Goal: Task Accomplishment & Management: Complete application form

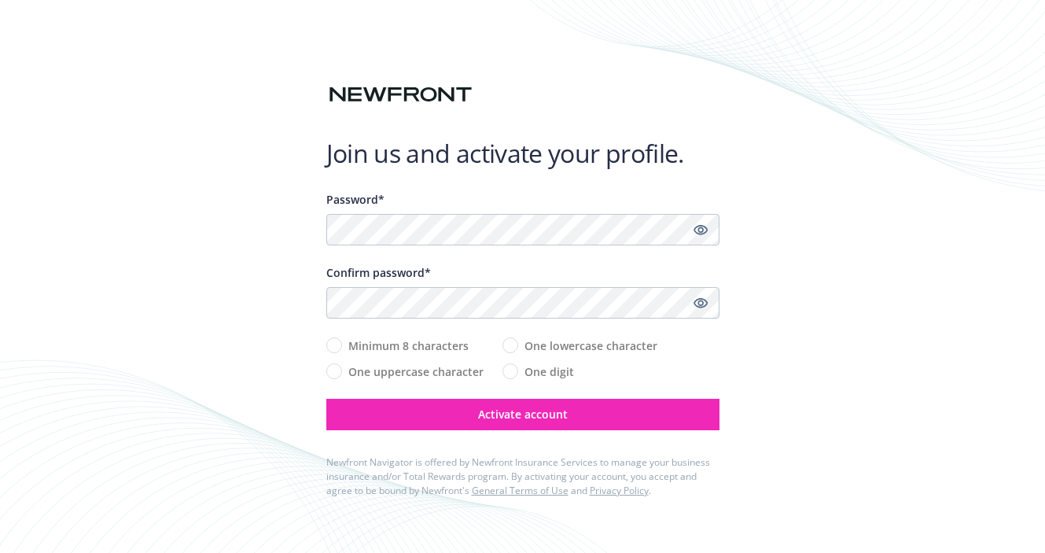
click at [428, 212] on div "Password*" at bounding box center [522, 218] width 393 height 54
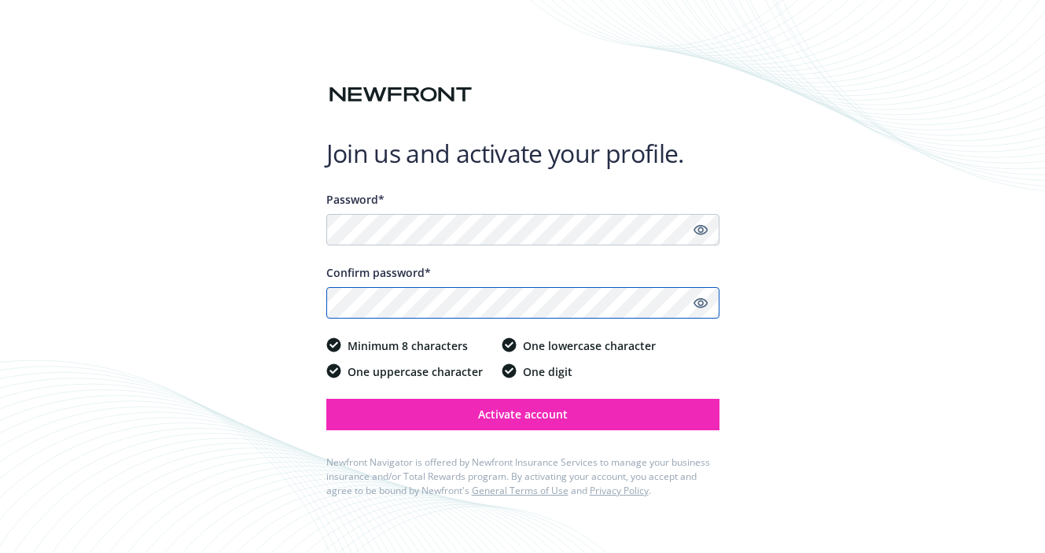
click at [326, 399] on button "Activate account" at bounding box center [522, 414] width 393 height 31
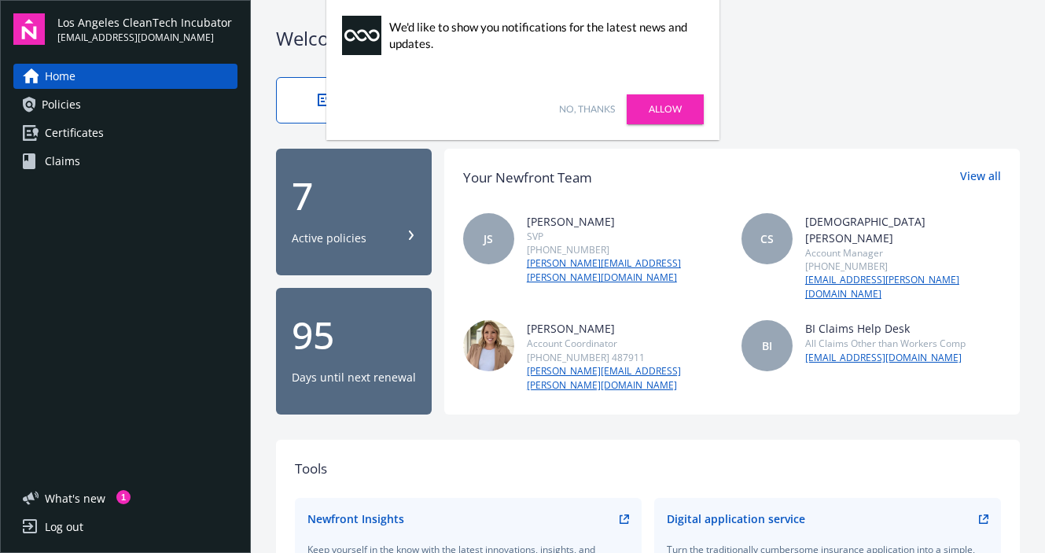
click at [587, 114] on link "No, thanks" at bounding box center [587, 109] width 56 height 14
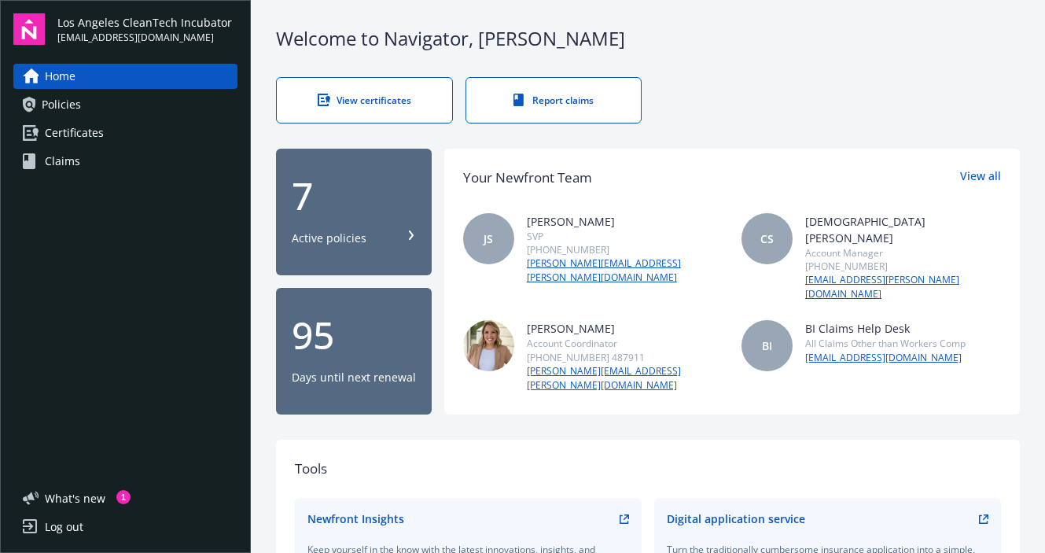
click at [114, 140] on link "Certificates" at bounding box center [125, 132] width 224 height 25
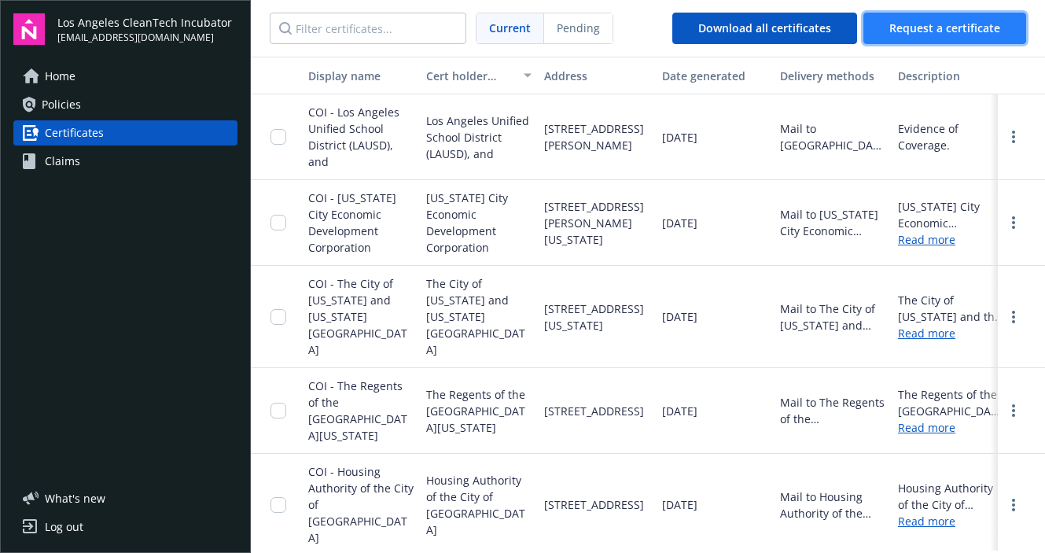
click at [937, 32] on span "Request a certificate" at bounding box center [944, 27] width 111 height 15
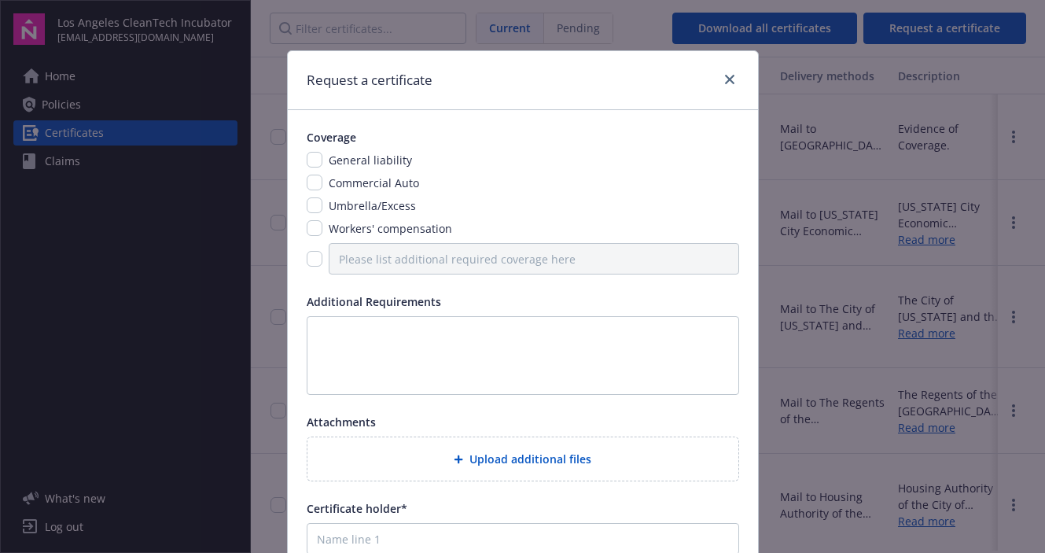
click at [338, 159] on span "General liability" at bounding box center [370, 159] width 83 height 15
click at [308, 164] on input "checkbox" at bounding box center [315, 160] width 16 height 16
checkbox input "true"
click at [313, 184] on input "checkbox" at bounding box center [315, 183] width 16 height 16
checkbox input "true"
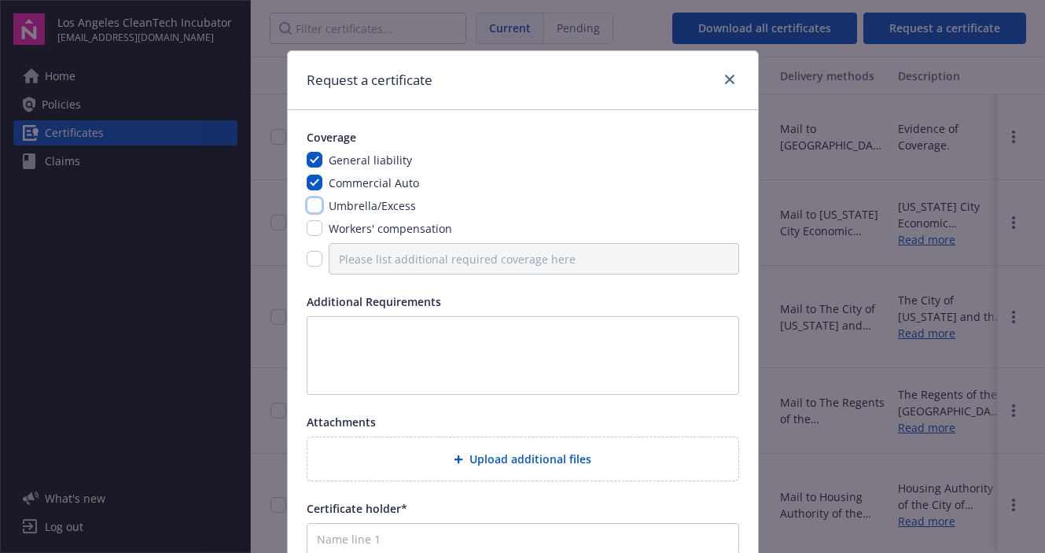
click at [314, 204] on input "checkbox" at bounding box center [315, 205] width 16 height 16
checkbox input "true"
click at [314, 226] on input "checkbox" at bounding box center [315, 228] width 16 height 16
checkbox input "true"
click at [307, 257] on input "checkbox" at bounding box center [315, 259] width 16 height 16
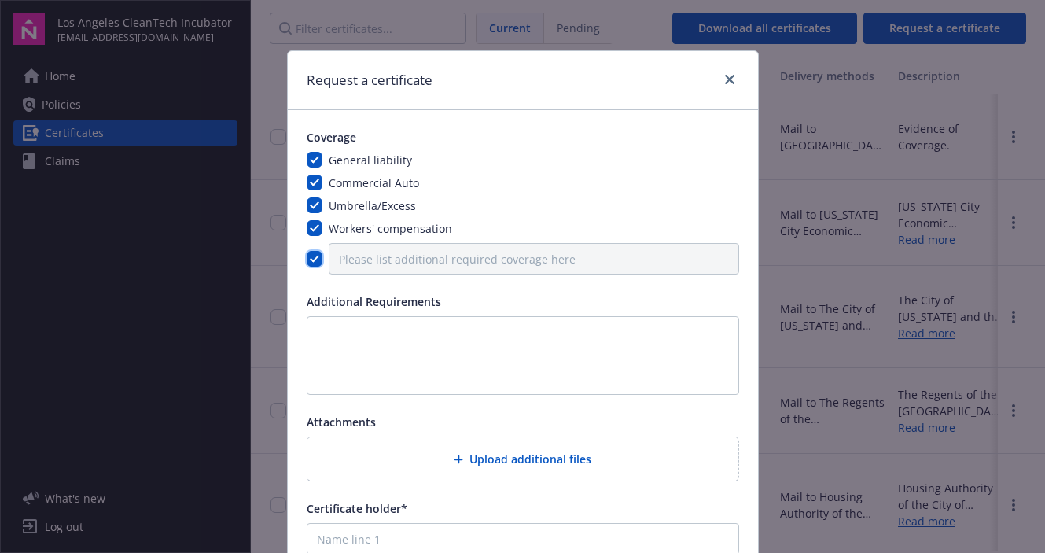
checkbox input "true"
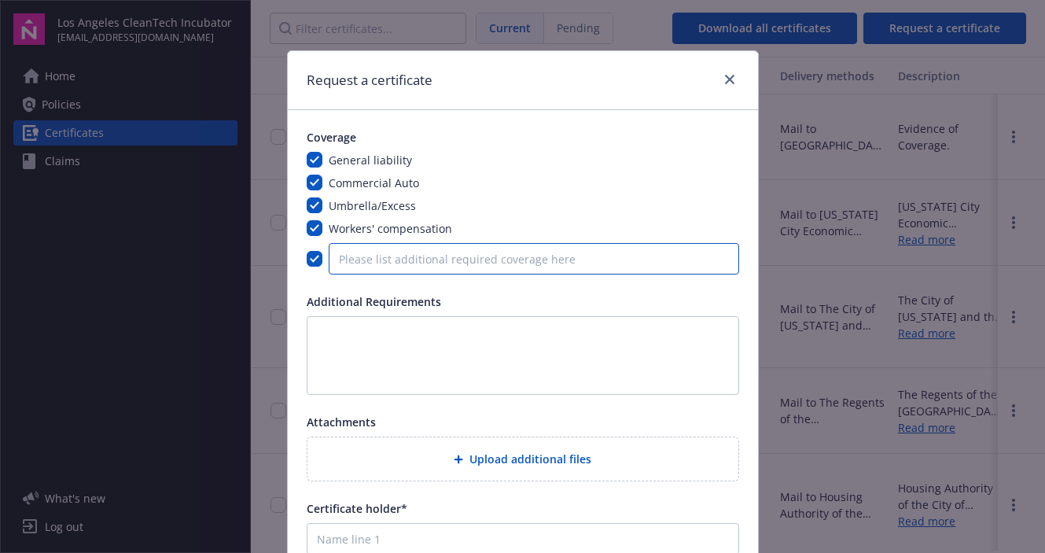
click at [570, 259] on input "Please list additional required coverage here" at bounding box center [534, 258] width 410 height 31
paste input "B. Professional Liability (Individuals"
click at [349, 260] on input "B. Professional Liability (Individuals" at bounding box center [534, 258] width 410 height 31
type input "Professional Liability (Individuals"
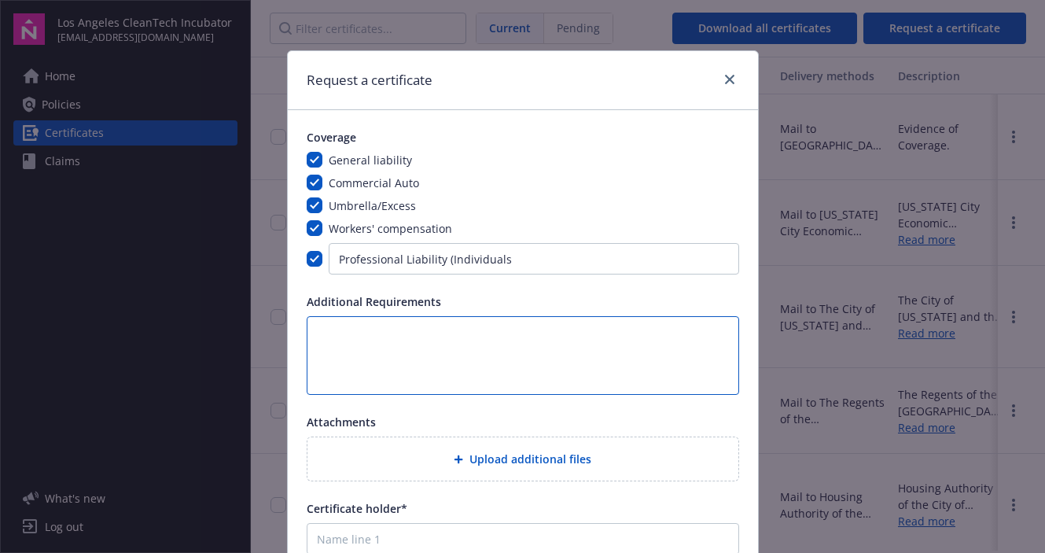
click at [532, 360] on textarea at bounding box center [523, 355] width 432 height 79
paste textarea "Endorsements must read “The South Bay Workforce Investment Board, Inc., its Emp…"
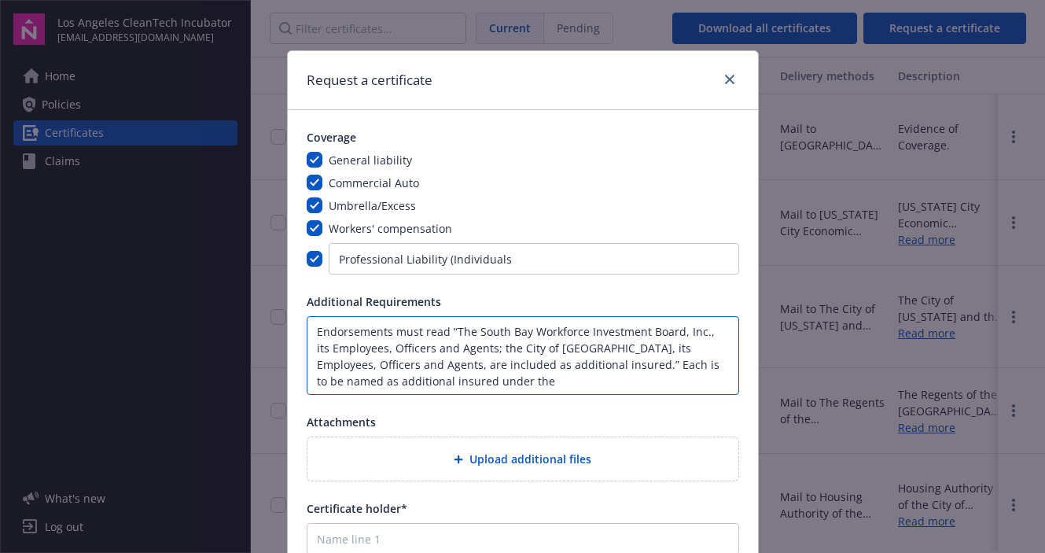
scroll to position [2, 0]
type textarea "Endorsements must read “The South Bay Workforce Investment Board, Inc., its Emp…"
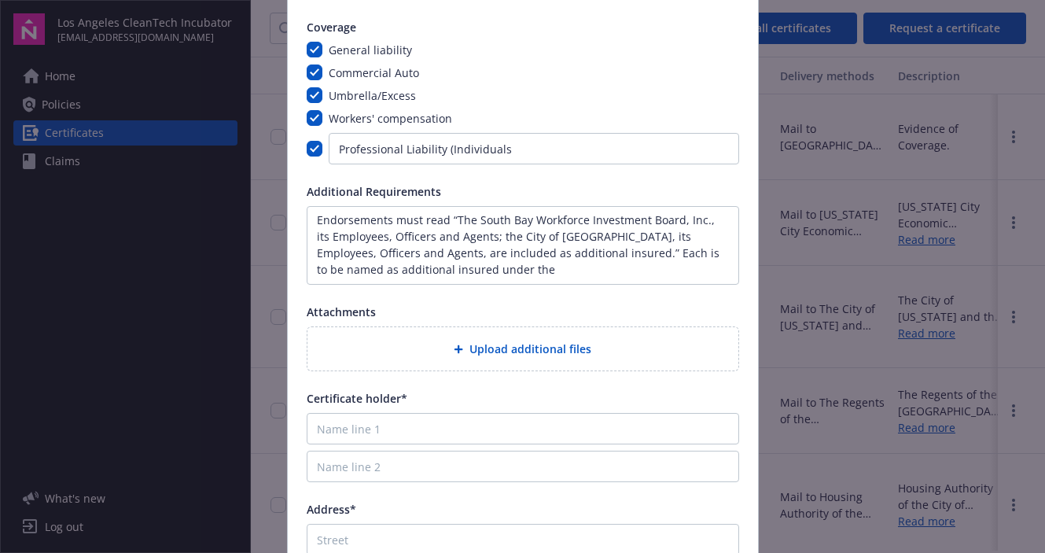
scroll to position [120, 0]
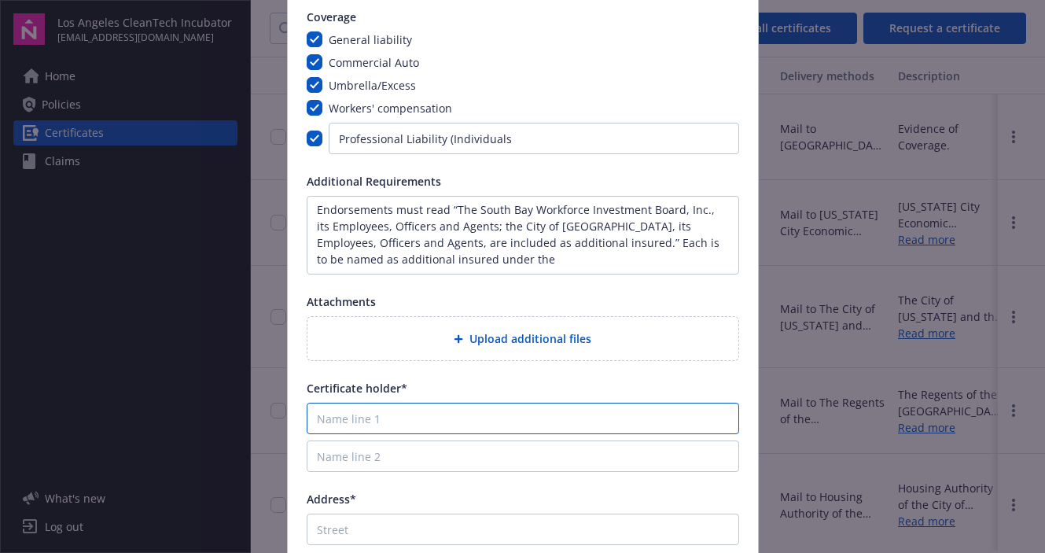
click at [401, 417] on input "Name line 1" at bounding box center [523, 417] width 432 height 31
paste input "SBWIB, Inc."
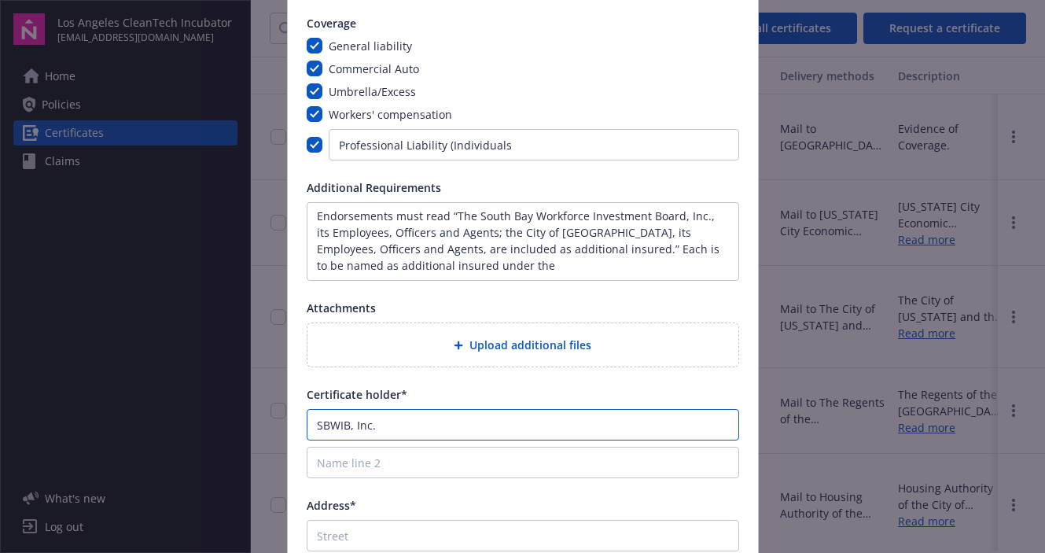
scroll to position [115, 0]
type input "SBWIB, Inc."
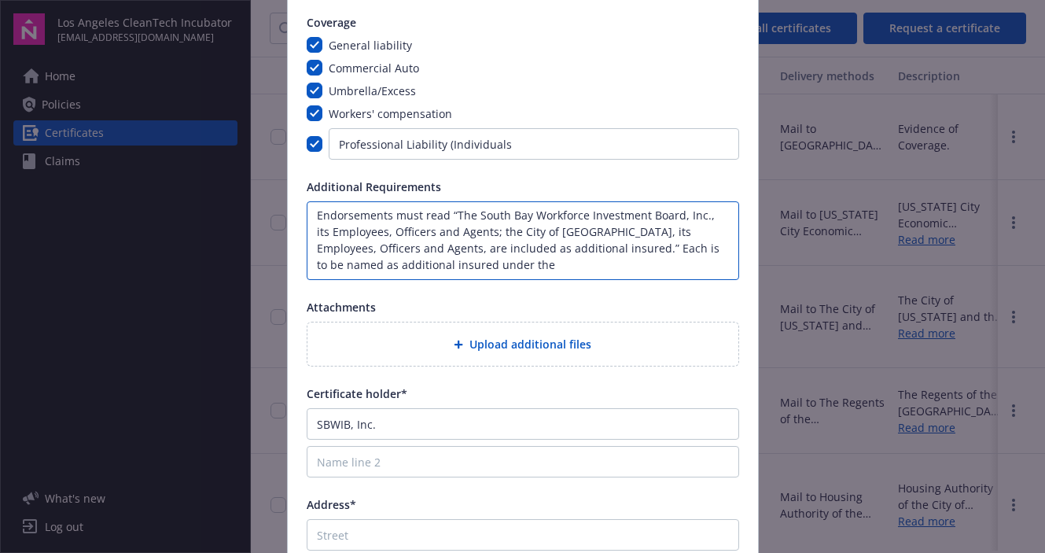
click at [462, 246] on textarea "Endorsements must read “The South Bay Workforce Investment Board, Inc., its Emp…" at bounding box center [523, 240] width 432 height 79
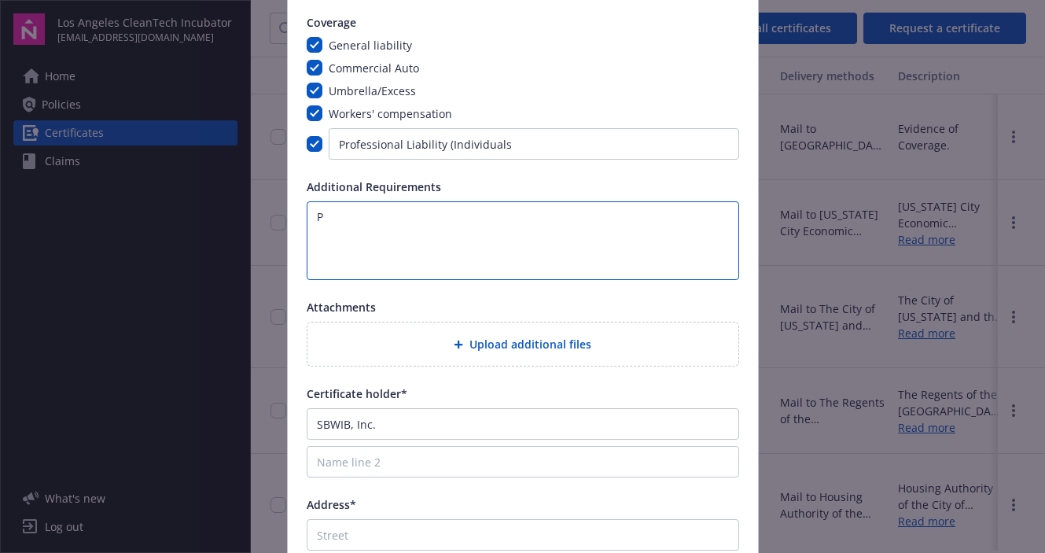
scroll to position [0, 0]
click at [387, 216] on textarea "Please see attched photo for requested endorsements" at bounding box center [523, 240] width 432 height 79
type textarea "Please see attached photo for requested endorsements"
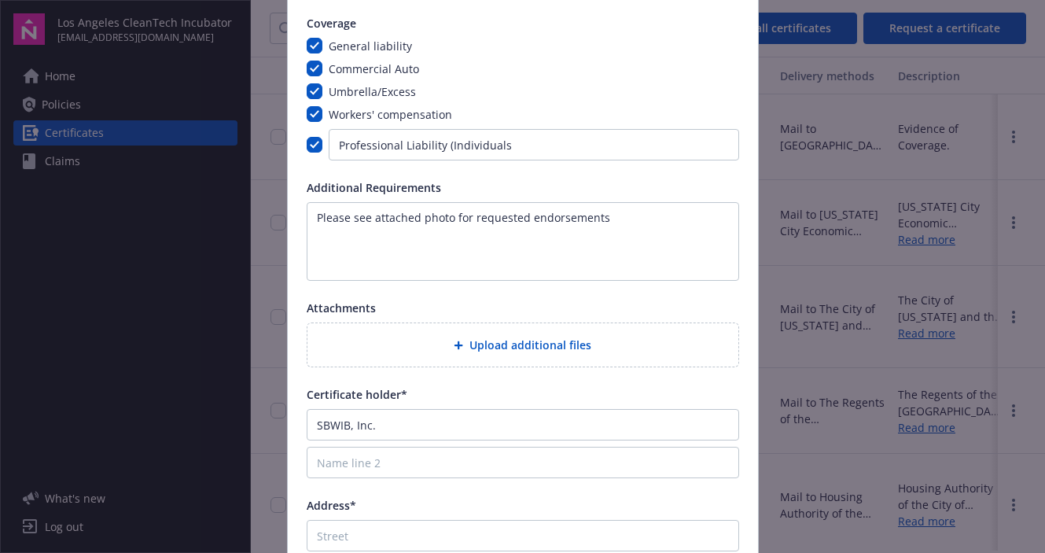
click at [518, 338] on span "Upload additional files" at bounding box center [530, 344] width 122 height 17
click at [542, 137] on input "Professional Liability (Individuals" at bounding box center [534, 144] width 410 height 31
click at [524, 152] on input "Professional Liability (Individuals" at bounding box center [534, 144] width 410 height 31
click at [445, 334] on div "Upload additional files" at bounding box center [522, 344] width 431 height 43
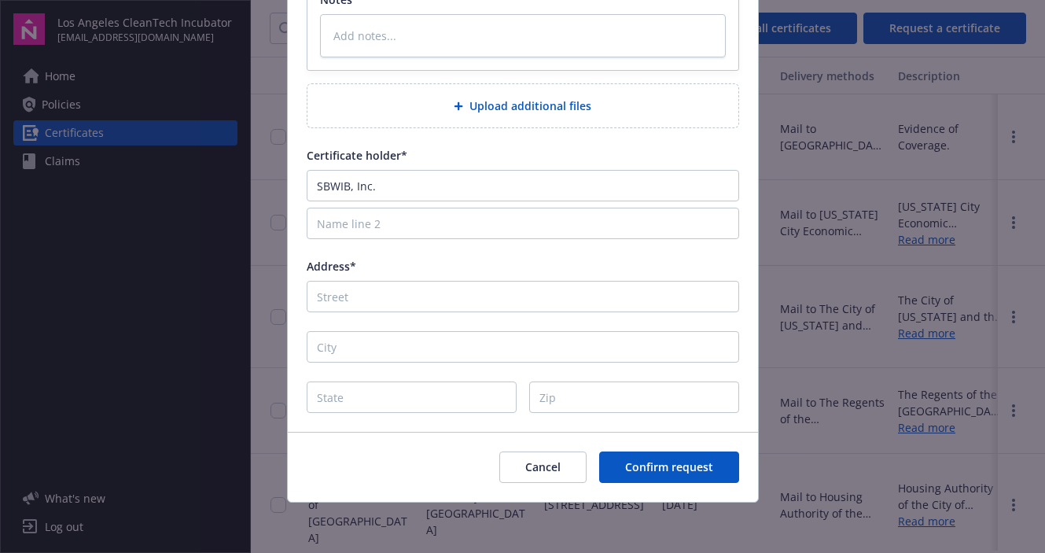
scroll to position [563, 0]
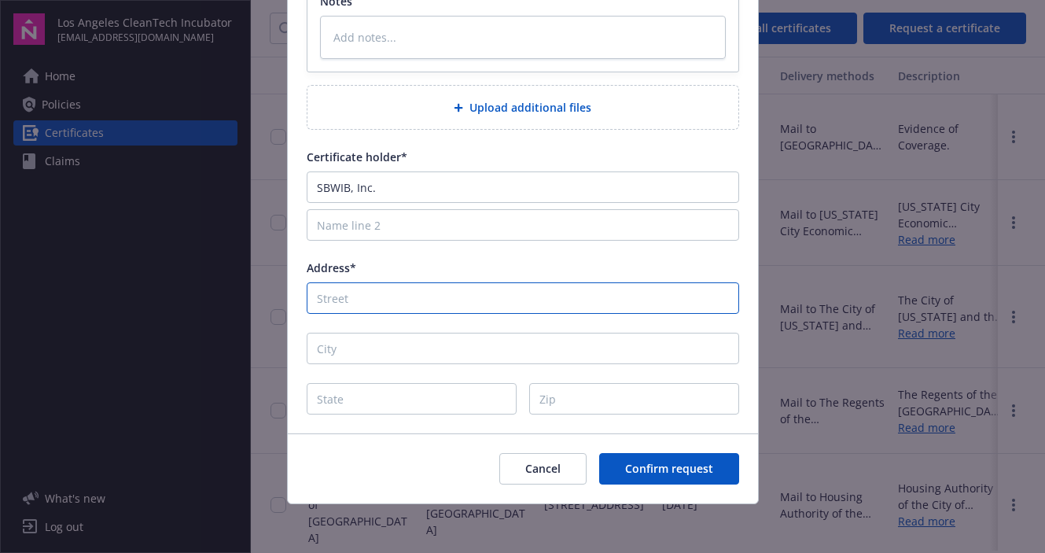
click at [461, 285] on input "Address*" at bounding box center [523, 297] width 432 height 31
paste input "South Bay Workforce Investment Board, Inc. 11539 Hawthorne Blvd., 5th Floor"
type input "South Bay Workforce Investment Board, Inc. 11539 Hawthorne Blvd., 5th Floor"
type textarea "x"
type input "South Bay Workforce Investment Board, Inc. 11539 Hawthorne Blvd., 5th Floor"
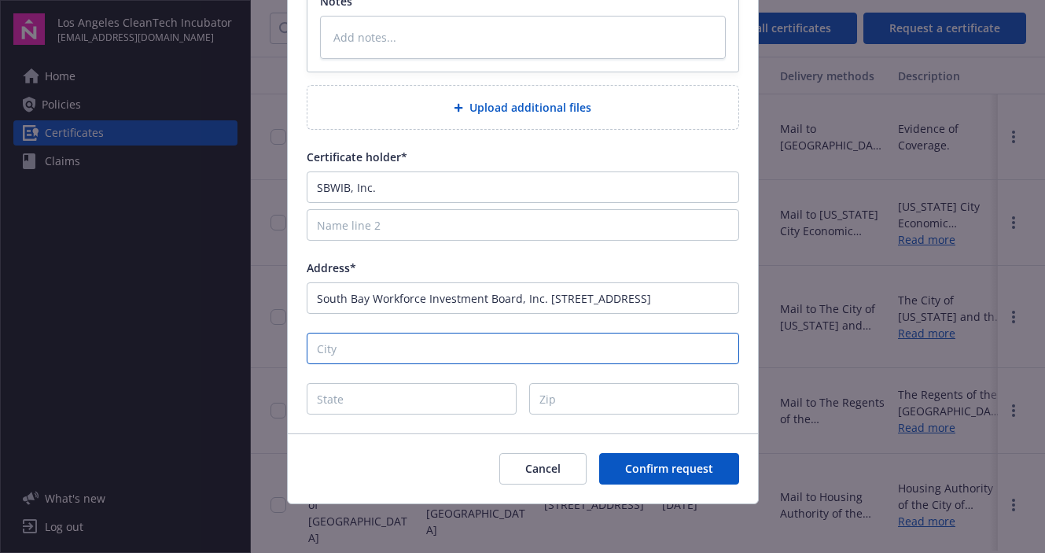
click at [378, 346] on input "City" at bounding box center [523, 348] width 432 height 31
type input "H"
type textarea "x"
type input "Ha"
type textarea "x"
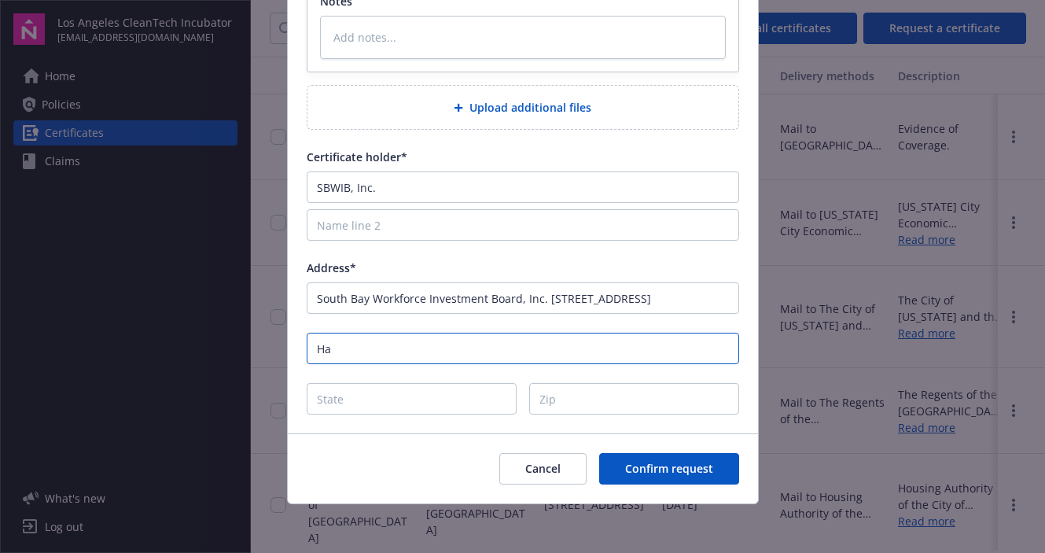
type input "Haw"
type textarea "x"
type input "Hawt"
type textarea "x"
type input "Hawth"
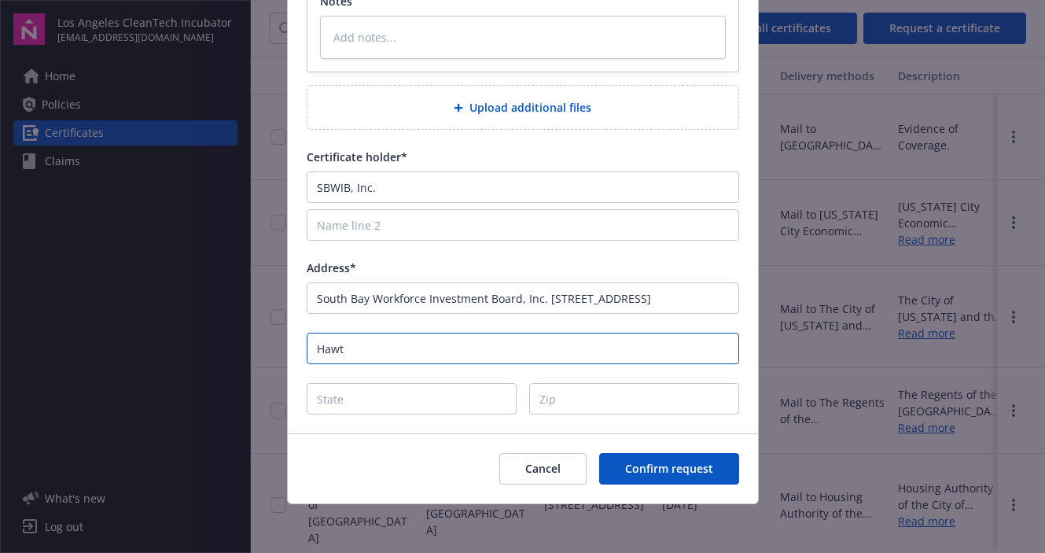
type textarea "x"
type input "Hawtho"
type textarea "x"
type input "Hawthor"
type textarea "x"
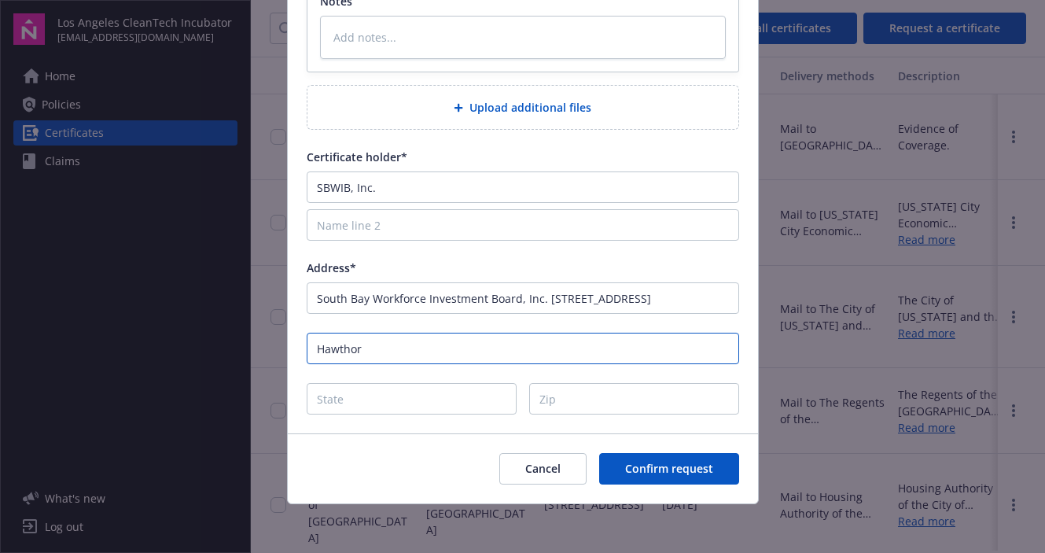
type input "Hawthorn"
type textarea "x"
type input "Hawthorne"
type textarea "x"
type input "Hawthorne"
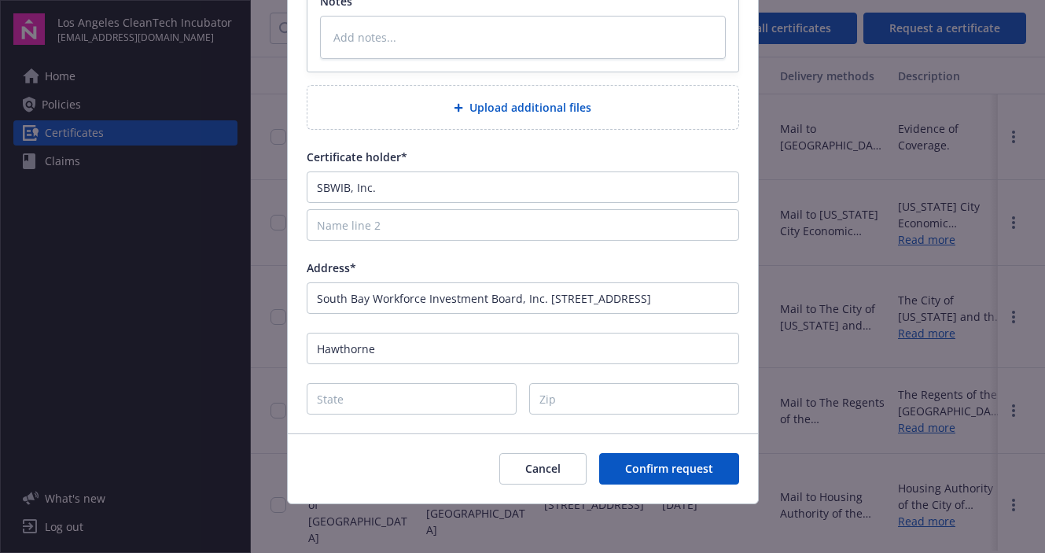
click at [377, 399] on input "State" at bounding box center [412, 398] width 210 height 31
type input "C"
type textarea "x"
type input "CA"
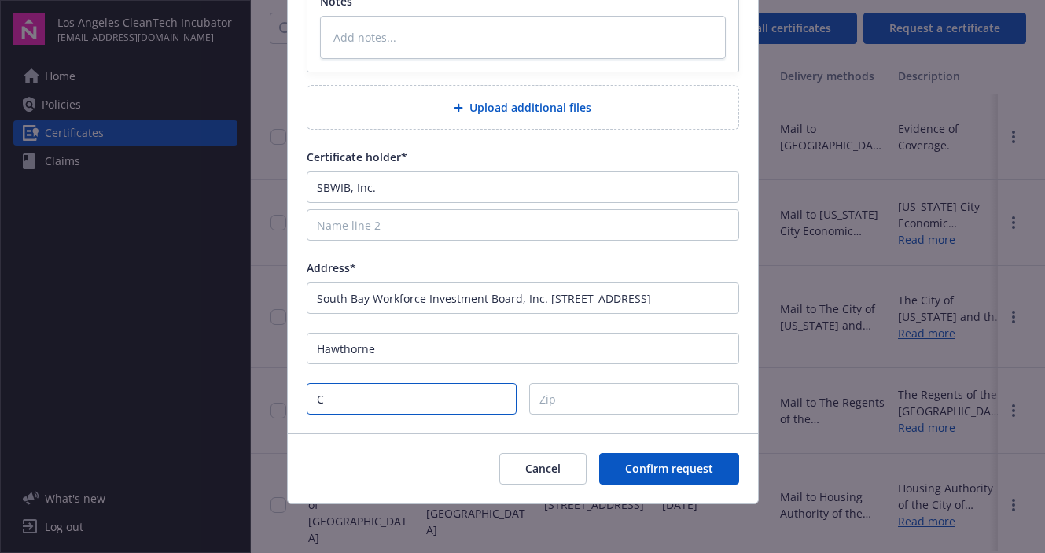
type textarea "x"
type input "CA"
click at [599, 402] on input "Zip" at bounding box center [634, 398] width 210 height 31
type input "9"
type textarea "x"
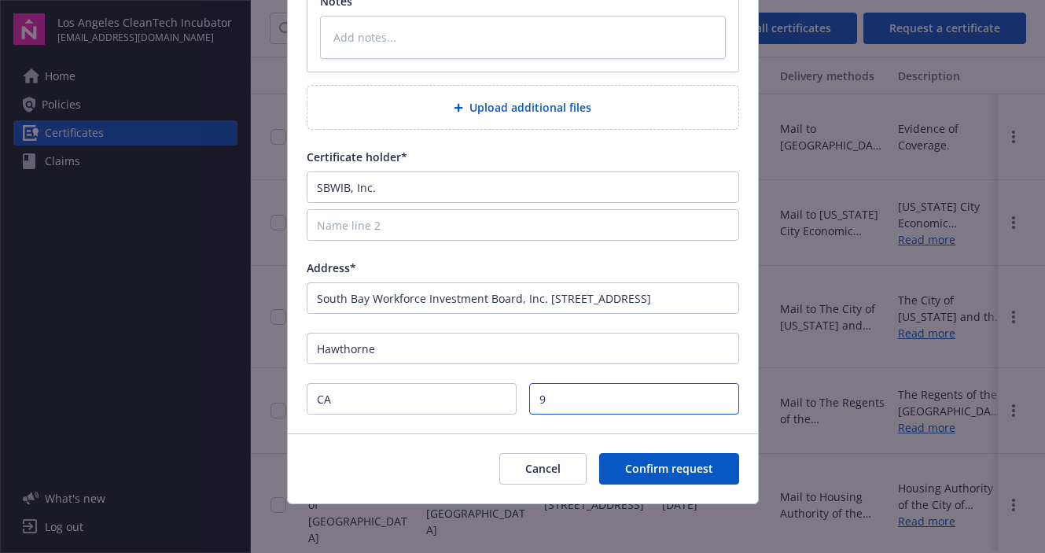
type input "90"
type textarea "x"
type input "902"
type textarea "x"
type input "9025"
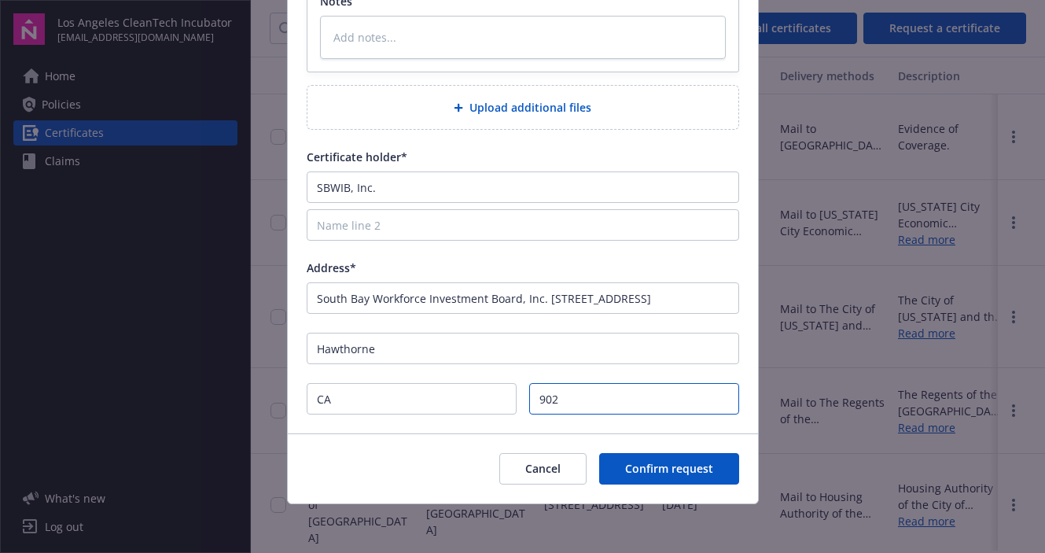
type textarea "x"
type input "90250"
type textarea "x"
type input "90250"
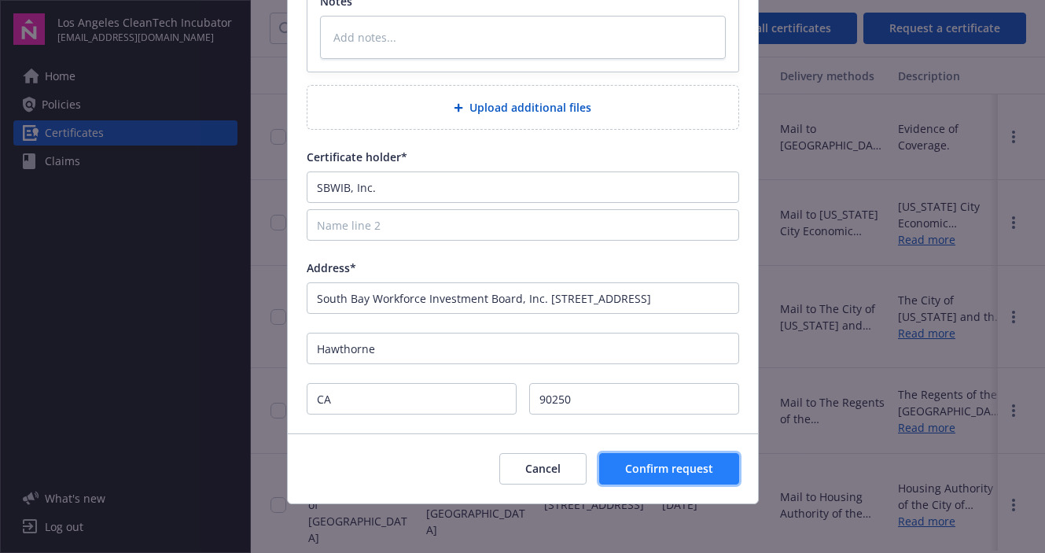
click at [671, 465] on span "Confirm request" at bounding box center [669, 468] width 88 height 15
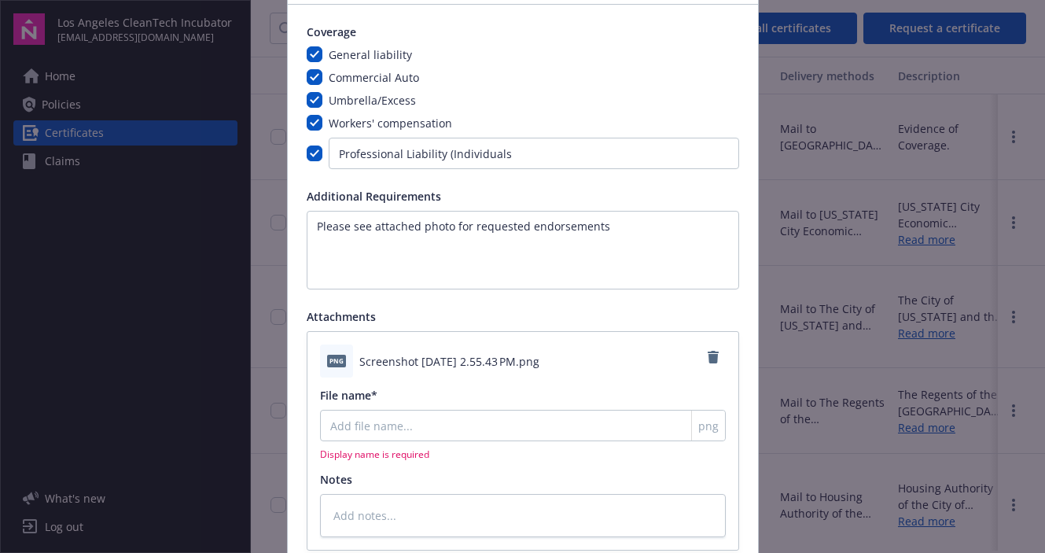
scroll to position [108, 0]
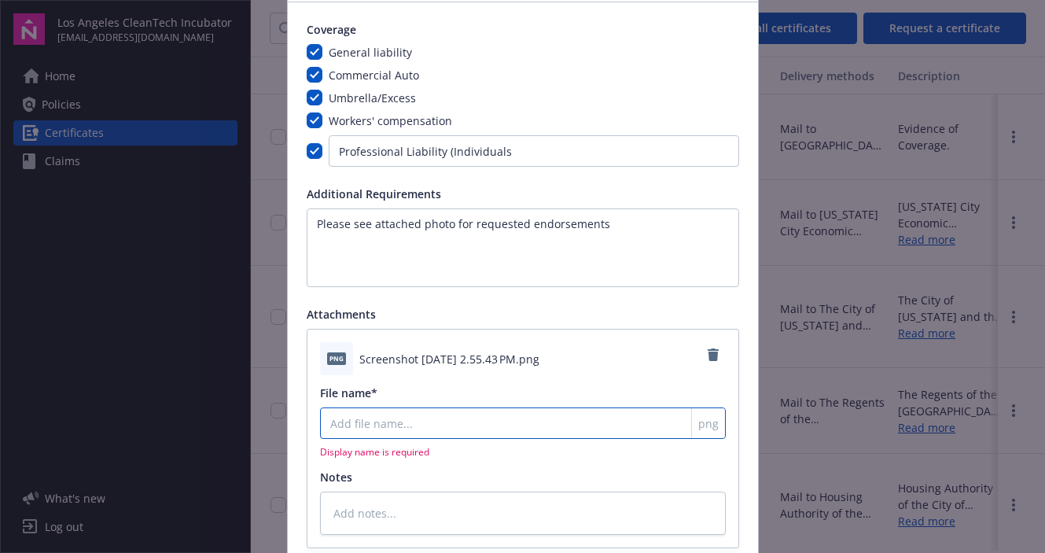
click at [548, 420] on input "File name*" at bounding box center [523, 422] width 406 height 31
type textarea "x"
type input "E"
type textarea "x"
type input "En"
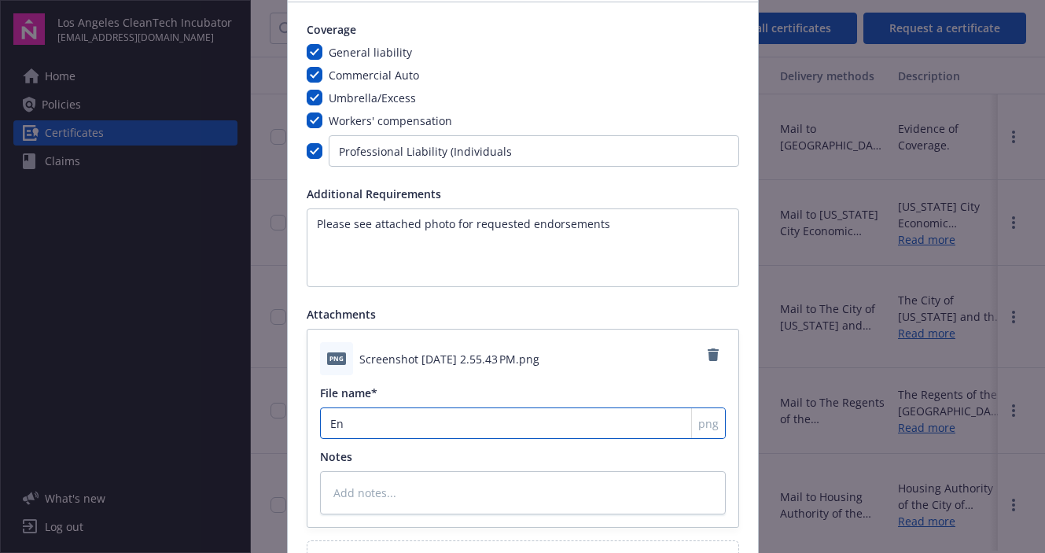
type textarea "x"
type input "End"
type textarea "x"
type input "Endor"
type textarea "x"
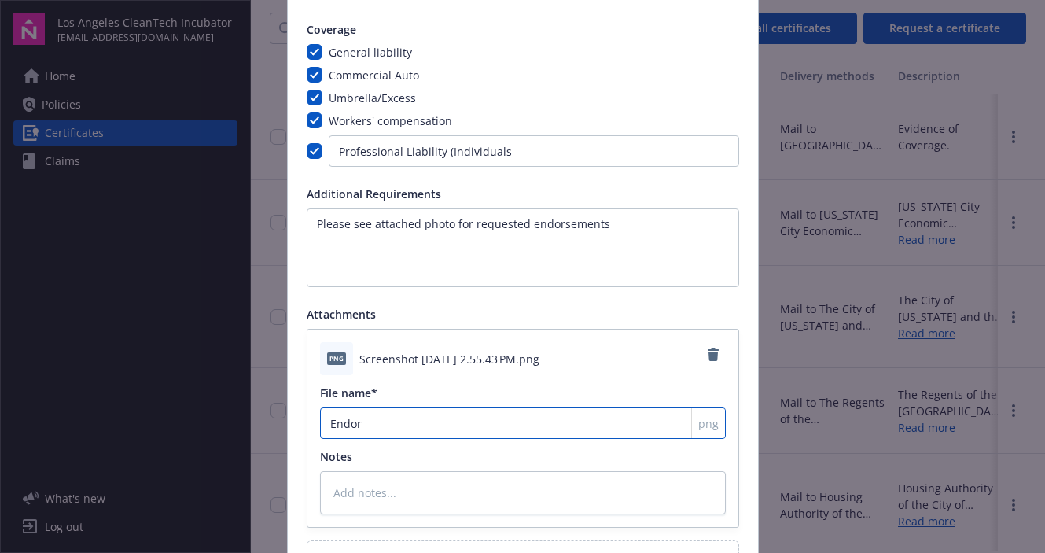
type input "Endors"
type textarea "x"
type input "Endorse"
type textarea "x"
type input "Endorsem"
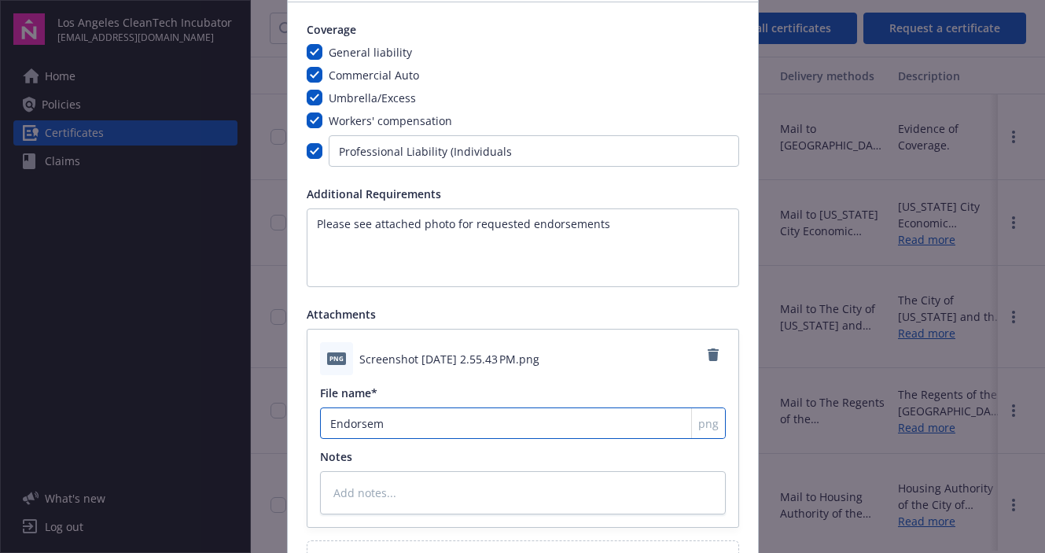
type textarea "x"
type input "Endorseme"
type textarea "x"
type input "Endorsemen"
type textarea "x"
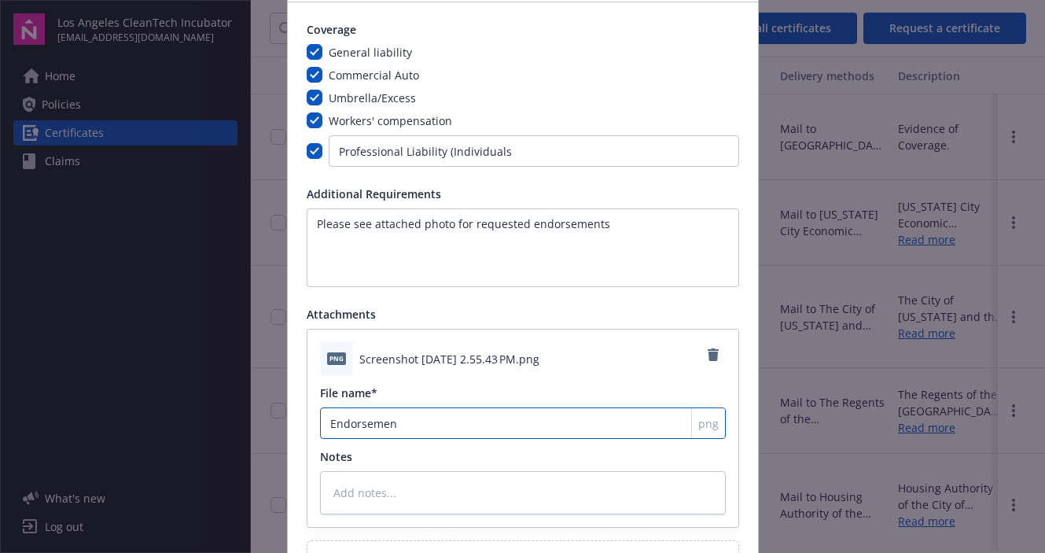
type input "Endorsement"
type textarea "x"
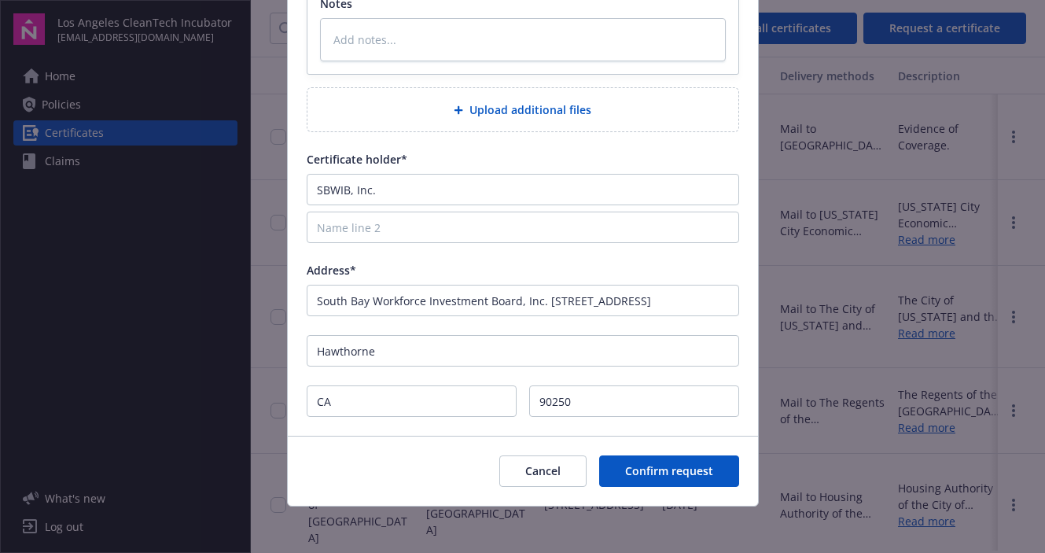
scroll to position [564, 0]
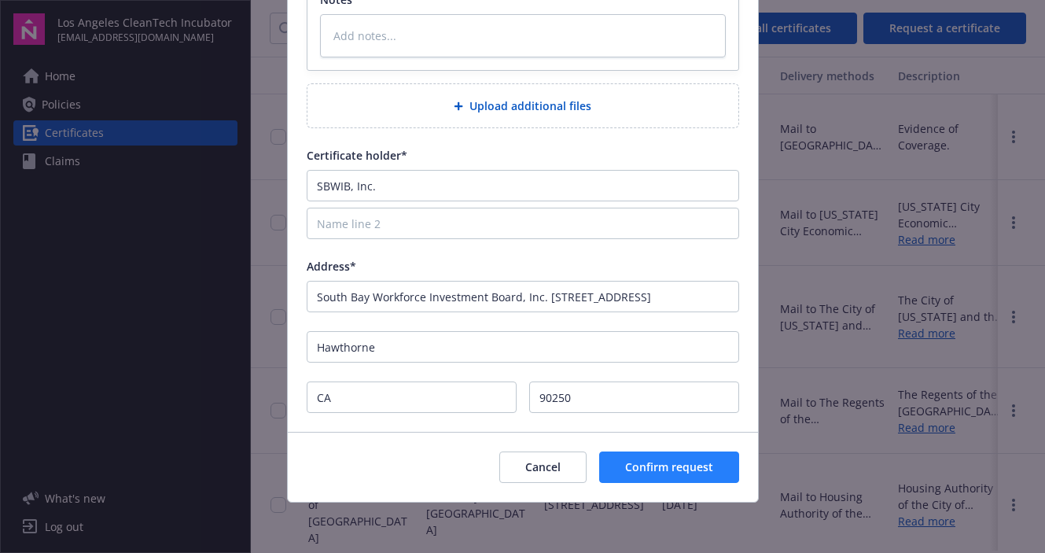
type input "Endorsements"
drag, startPoint x: 626, startPoint y: 465, endPoint x: 554, endPoint y: 365, distance: 123.3
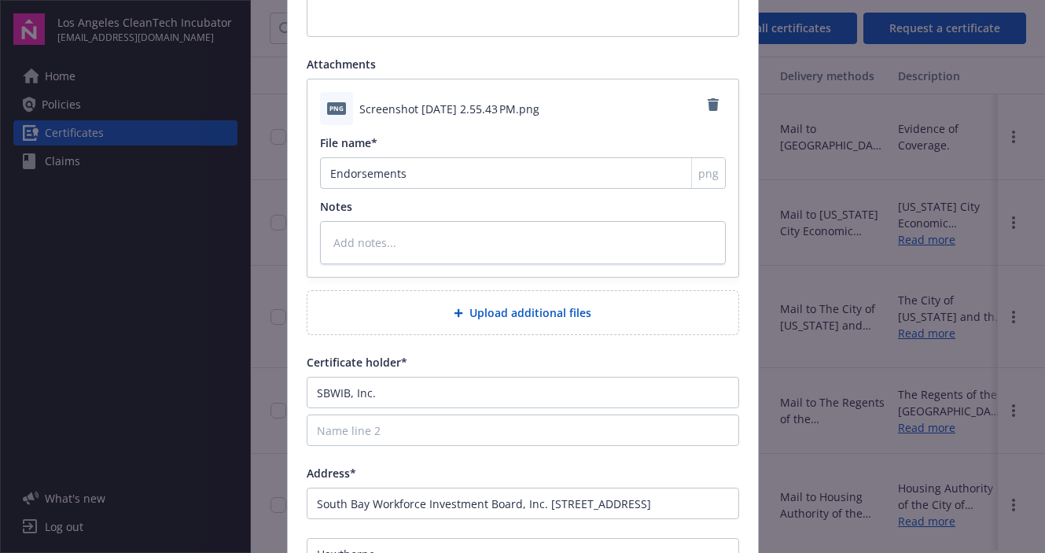
scroll to position [388, 0]
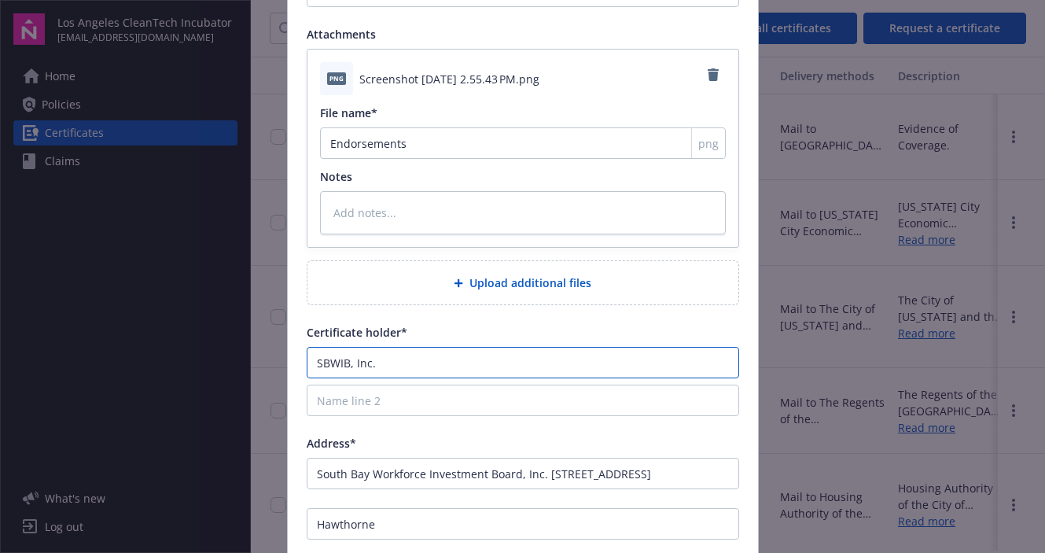
click at [417, 364] on input "SBWIB, Inc." at bounding box center [523, 362] width 432 height 31
click at [414, 365] on input "SBWIB, Inc." at bounding box center [523, 362] width 432 height 31
click at [413, 365] on input "SBWIB, Inc." at bounding box center [523, 362] width 432 height 31
click at [412, 363] on input "SBWIB, Inc." at bounding box center [523, 362] width 432 height 31
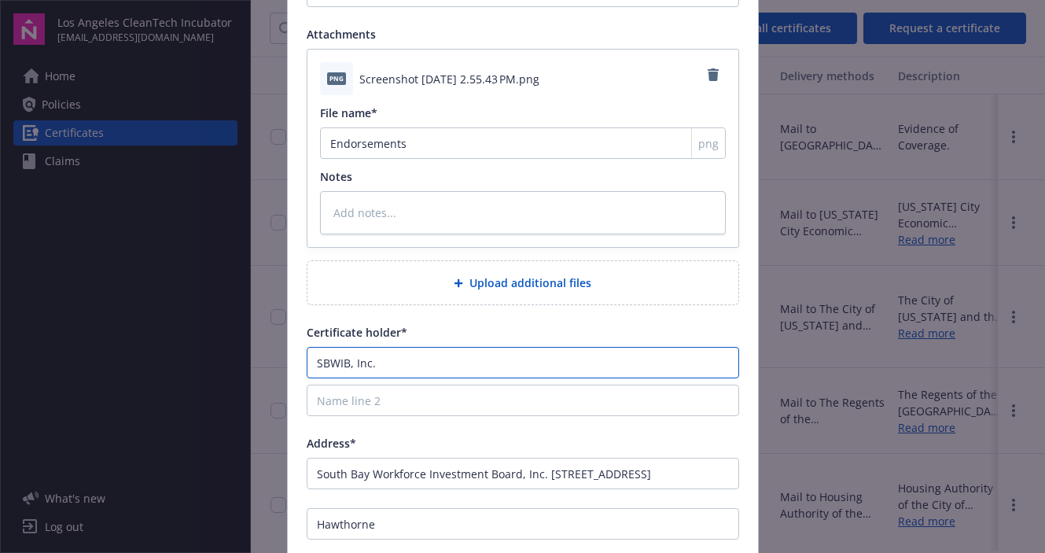
paste input "The South Bay Workforce Investment Board, Inc."
type input "The South Bay Workforce Investment Board, Inc."
type textarea "x"
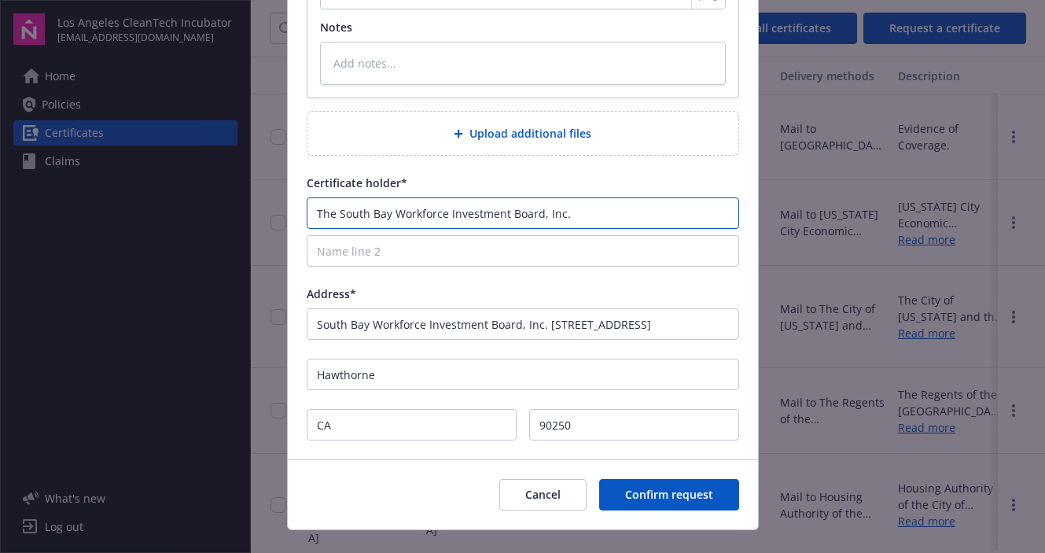
scroll to position [564, 0]
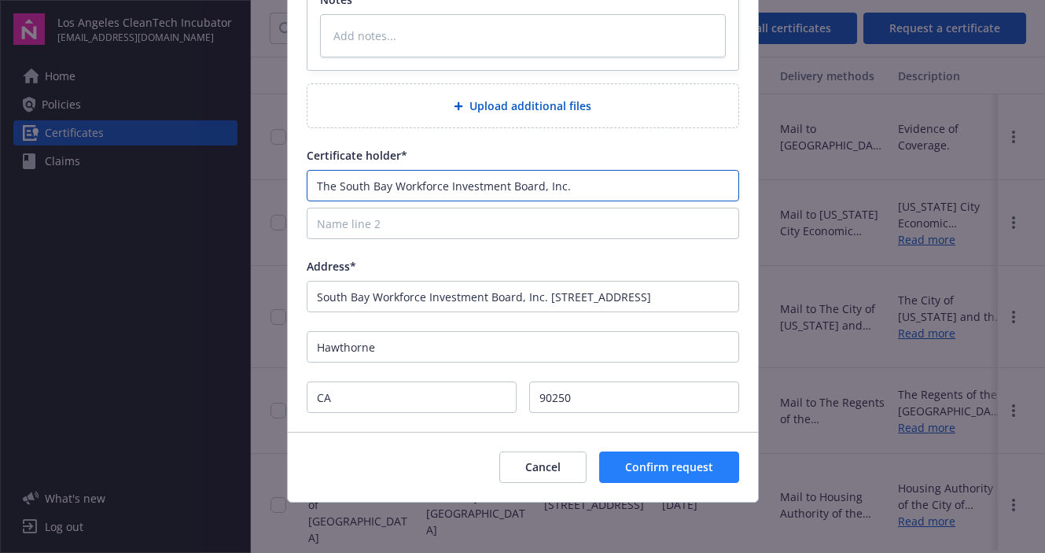
type input "The South Bay Workforce Investment Board, Inc."
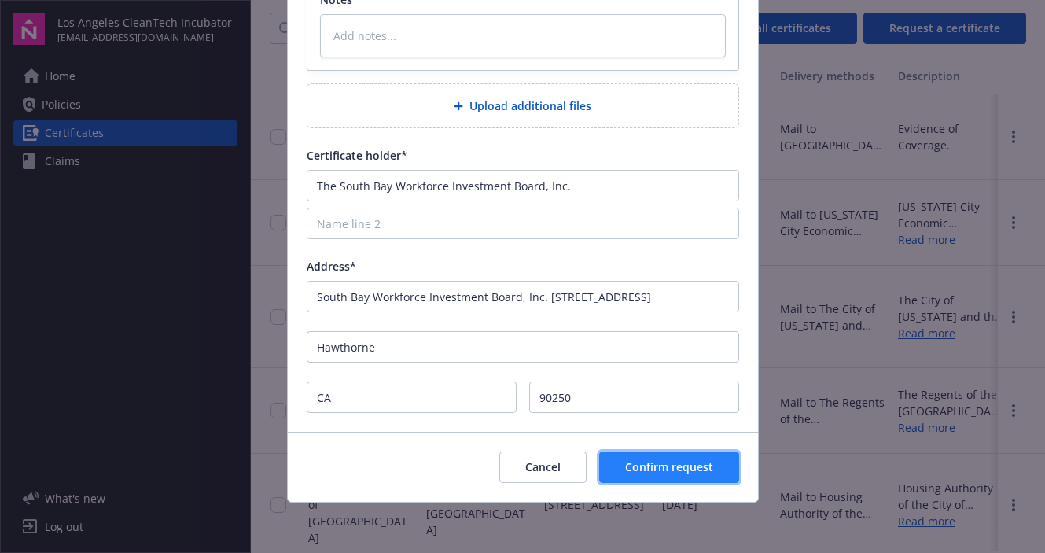
click at [656, 462] on span "Confirm request" at bounding box center [669, 466] width 88 height 15
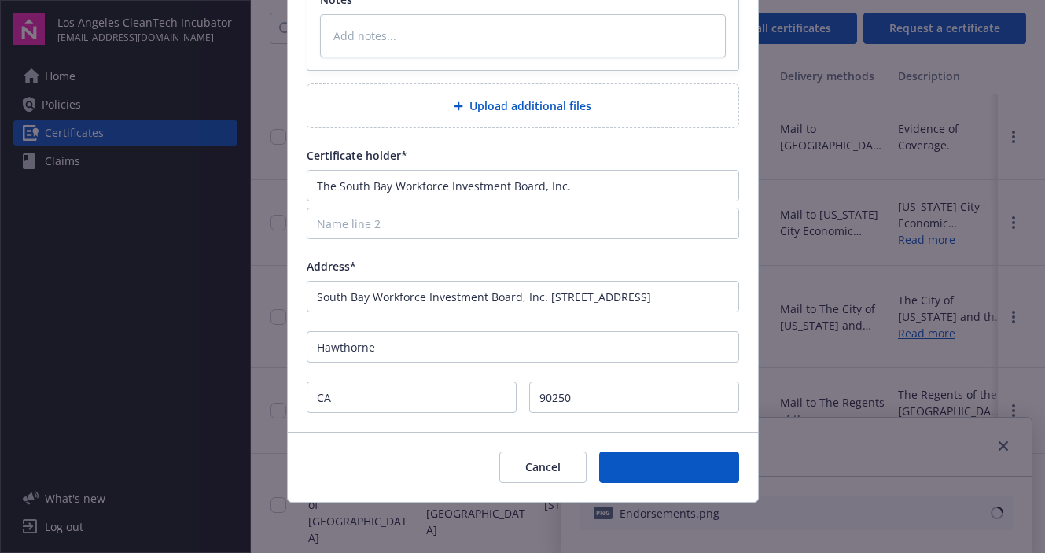
type textarea "x"
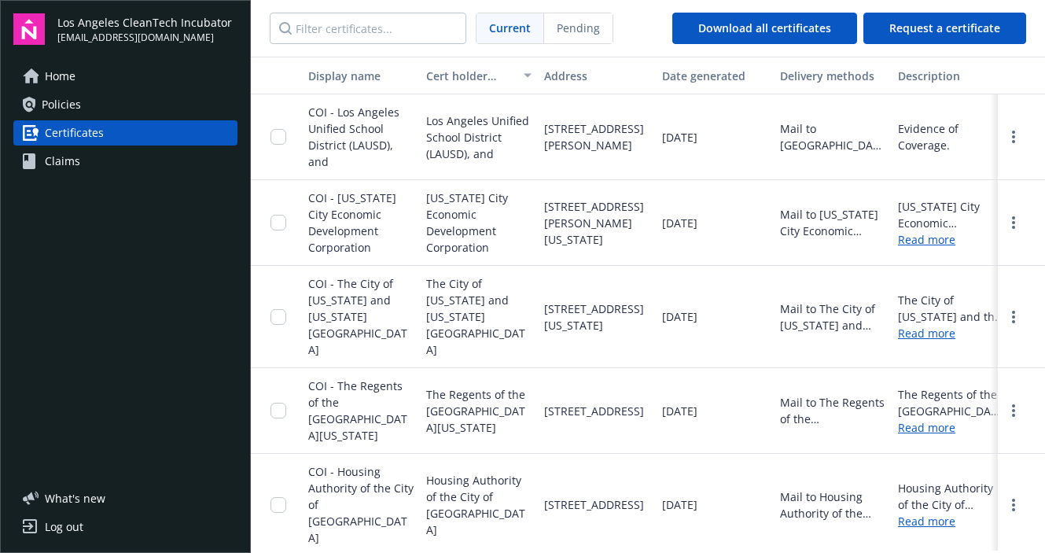
scroll to position [0, 0]
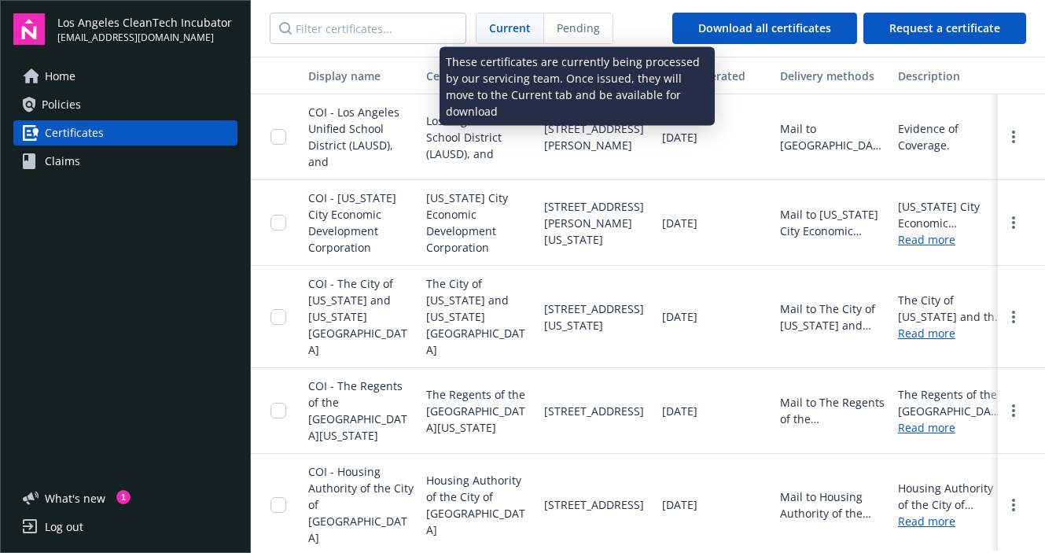
click at [571, 31] on span "Pending" at bounding box center [578, 28] width 43 height 17
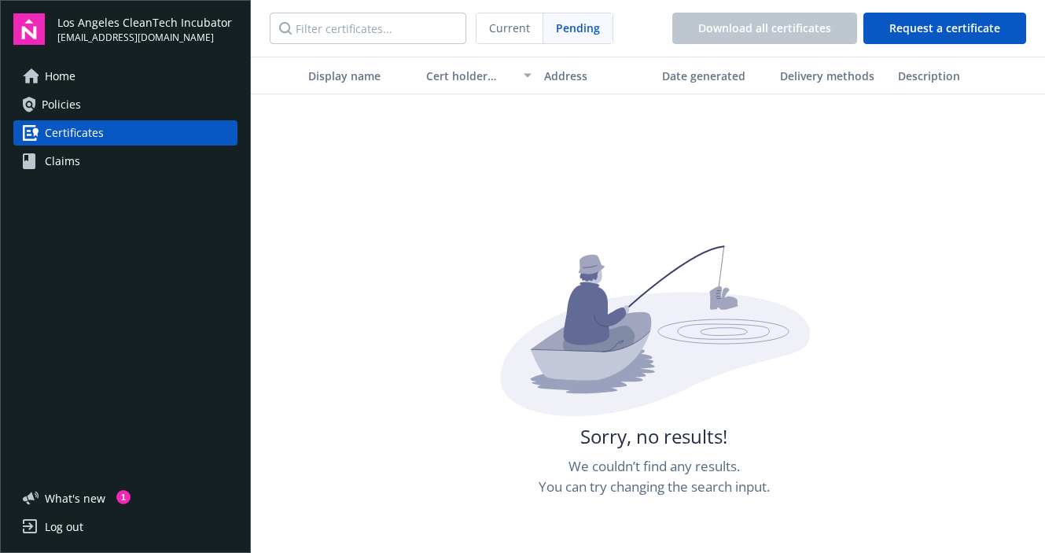
click at [112, 79] on link "Home" at bounding box center [125, 76] width 224 height 25
